Goal: Check status

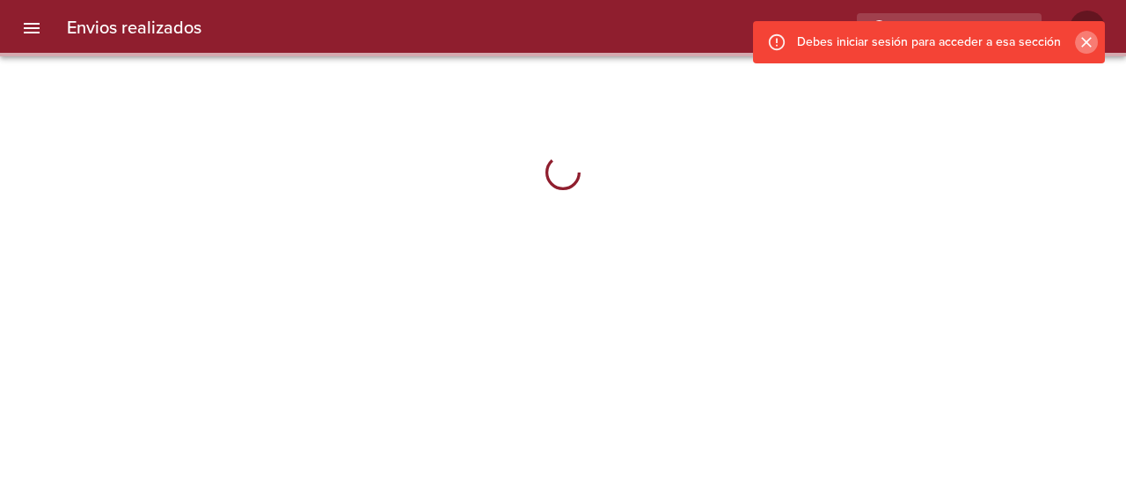
click at [1088, 45] on icon "Cerrar" at bounding box center [1086, 42] width 18 height 18
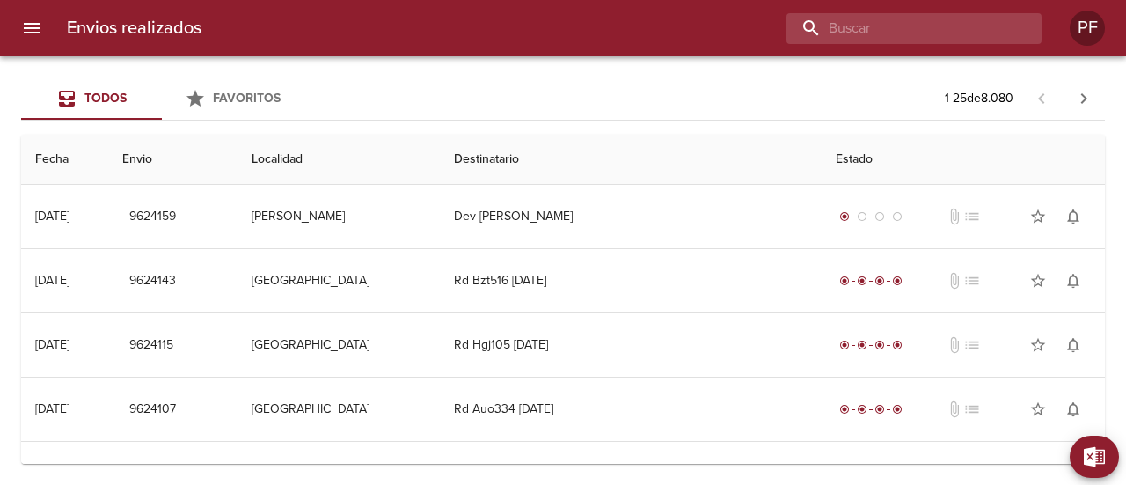
click at [994, 31] on input "buscar" at bounding box center [898, 28] width 225 height 31
paste input "[PERSON_NAME]"
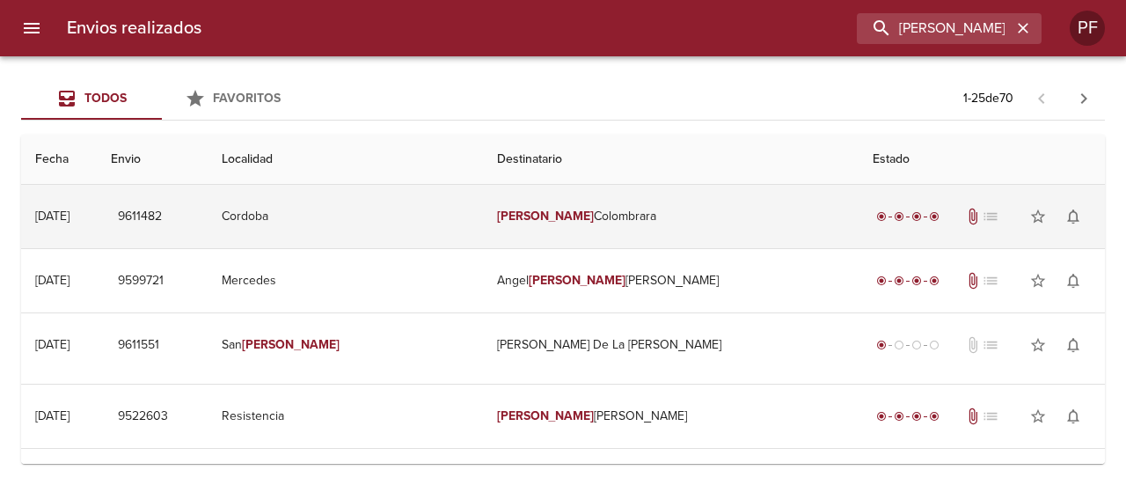
click at [674, 198] on td "[PERSON_NAME]" at bounding box center [671, 216] width 376 height 63
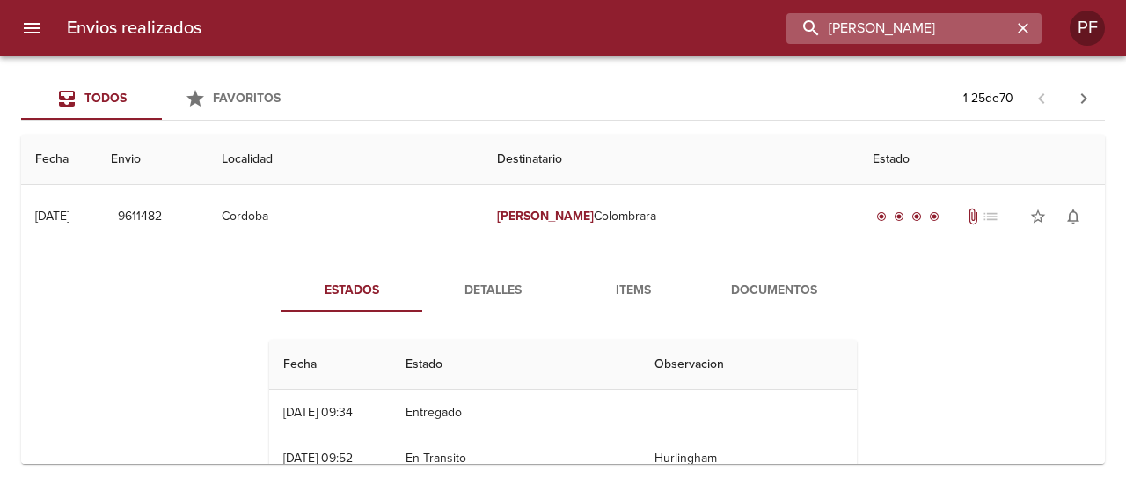
click at [934, 38] on input "[PERSON_NAME]" at bounding box center [898, 28] width 225 height 31
paste input "[PERSON_NAME]"
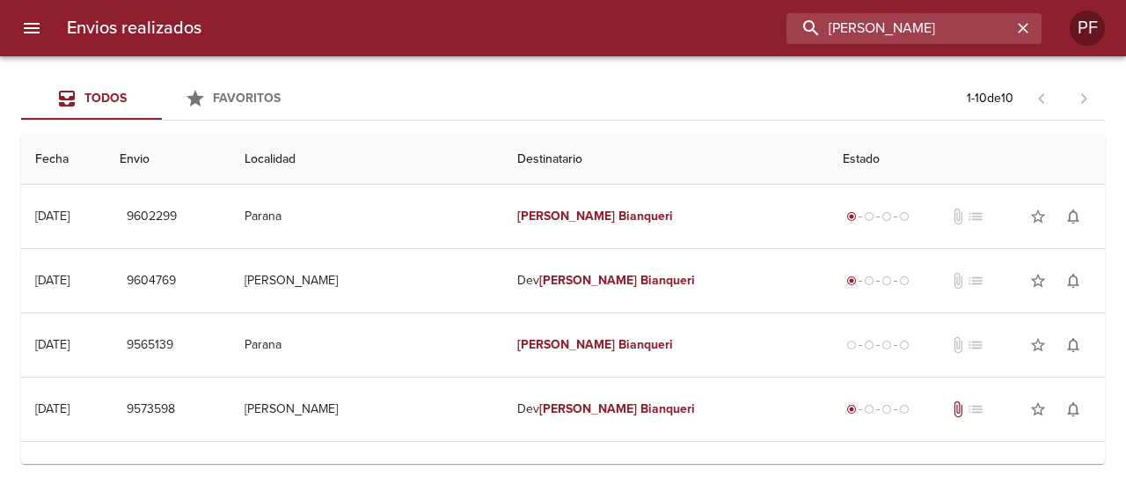
drag, startPoint x: 955, startPoint y: 24, endPoint x: 617, endPoint y: 52, distance: 338.8
click at [634, 52] on div "Envios realizados [PERSON_NAME] PF" at bounding box center [563, 28] width 1126 height 56
paste input "[PERSON_NAME]"
type input "[PERSON_NAME]"
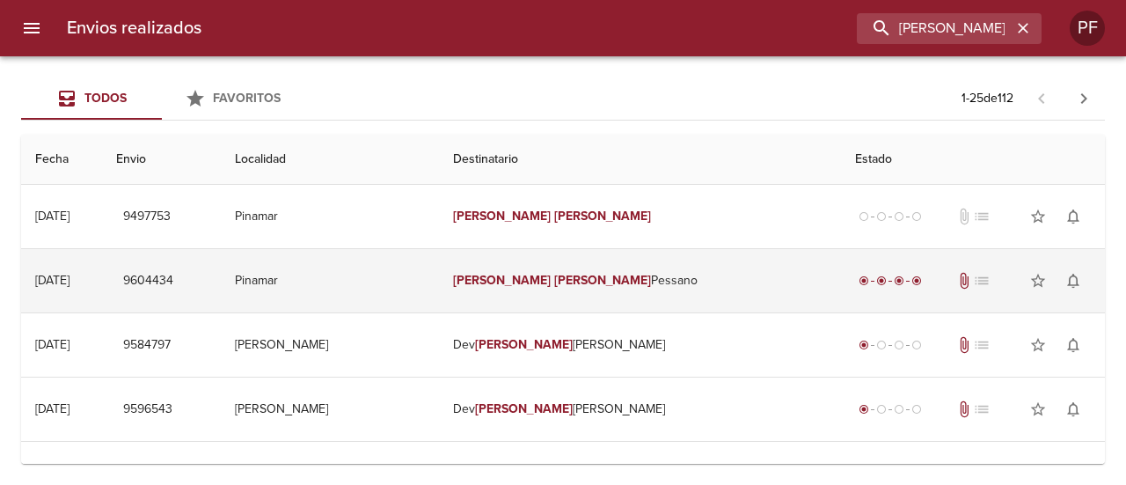
click at [570, 277] on em "[PERSON_NAME]" at bounding box center [603, 280] width 98 height 15
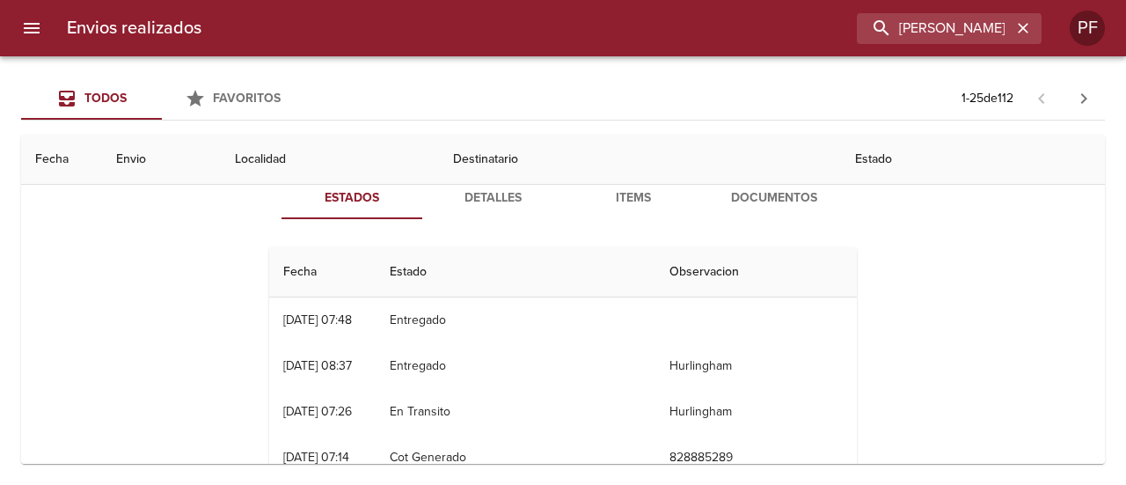
scroll to position [88, 0]
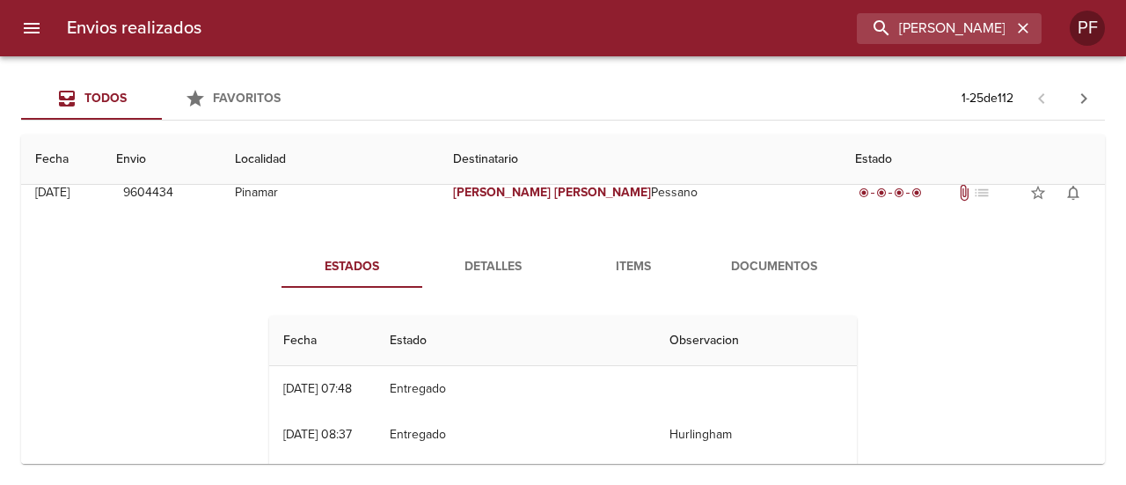
click at [762, 272] on span "Documentos" at bounding box center [774, 267] width 120 height 22
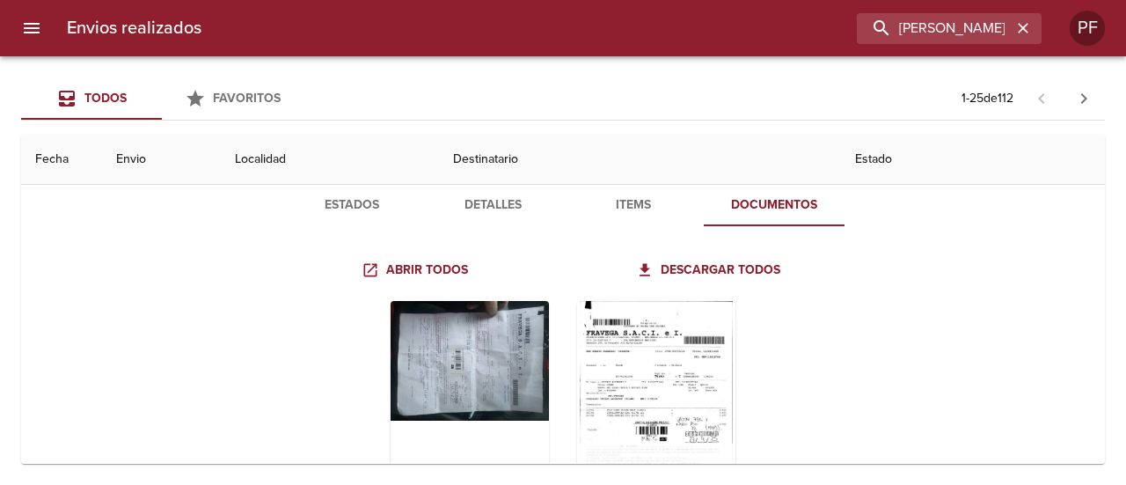
scroll to position [176, 0]
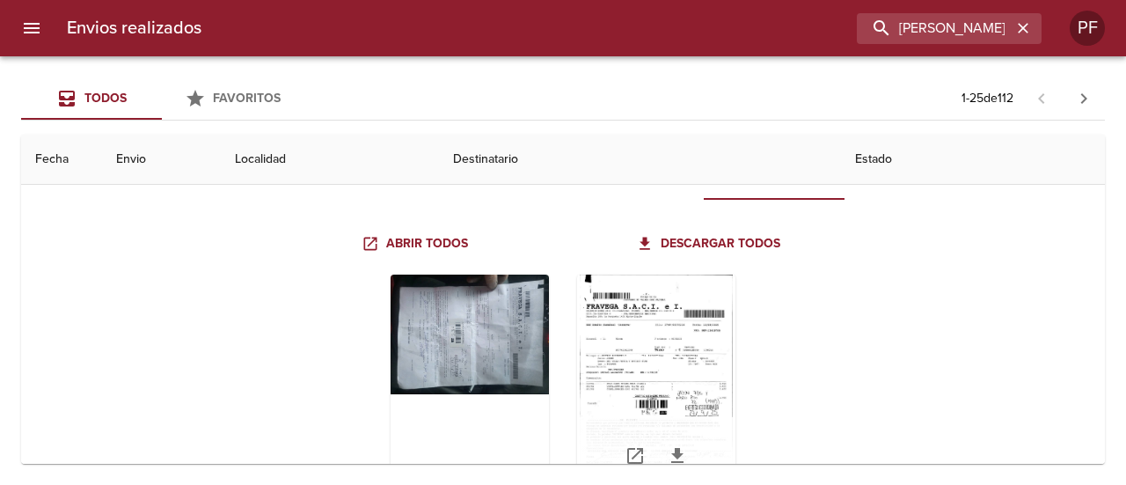
click at [674, 336] on div "Tabla de envíos del cliente" at bounding box center [656, 384] width 158 height 220
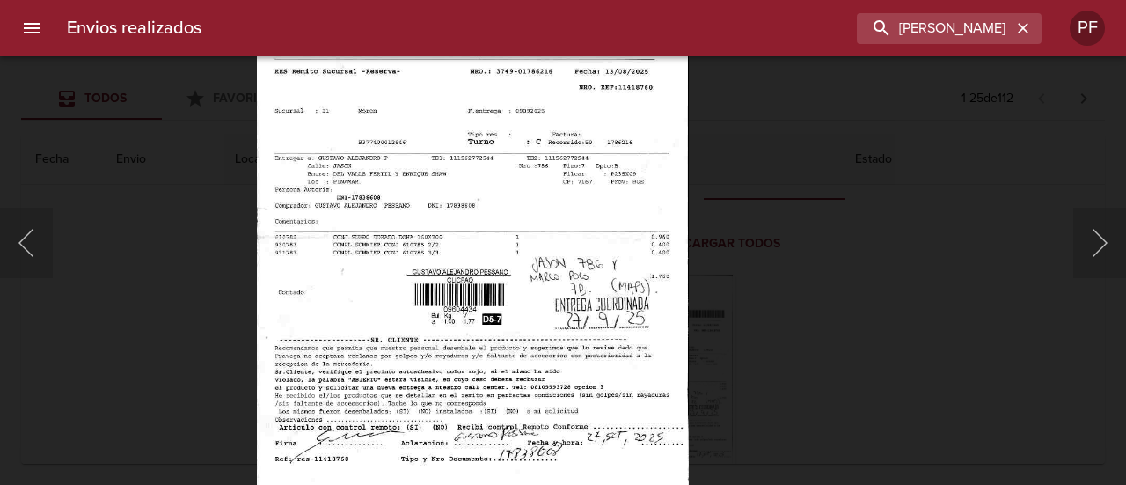
click at [595, 208] on img "Lightbox" at bounding box center [473, 240] width 432 height 621
click at [952, 266] on div "Lightbox" at bounding box center [563, 242] width 1126 height 485
